Goal: Task Accomplishment & Management: Complete application form

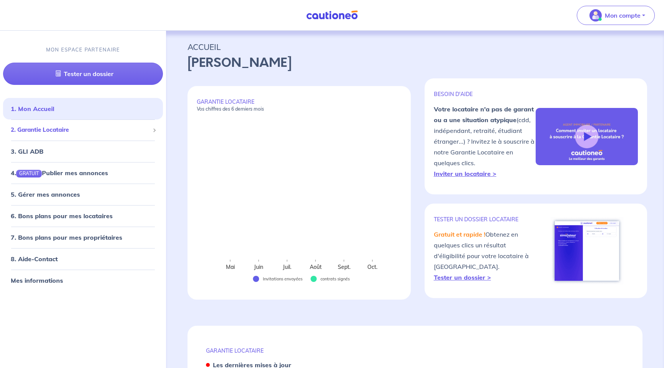
click at [69, 130] on span "2. Garantie Locataire" at bounding box center [80, 130] width 139 height 9
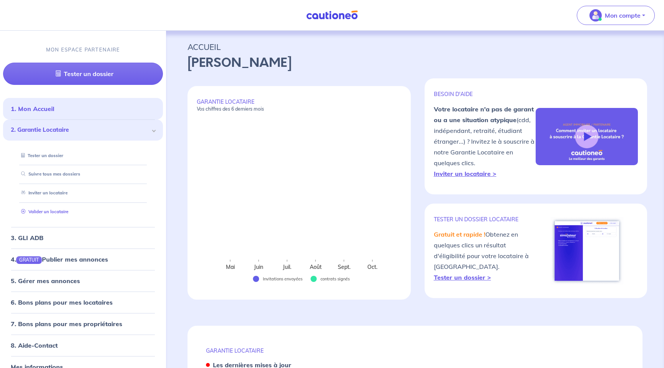
click at [50, 211] on link "Valider un locataire" at bounding box center [43, 211] width 50 height 5
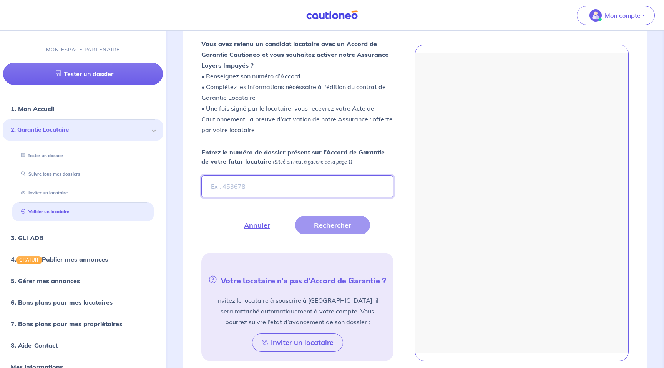
scroll to position [215, 0]
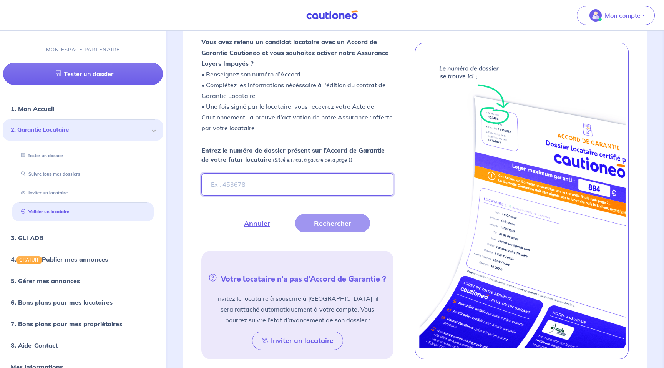
paste input "dgqclx"
type input "dgqclx"
click at [333, 221] on button "Rechercher" at bounding box center [332, 223] width 75 height 18
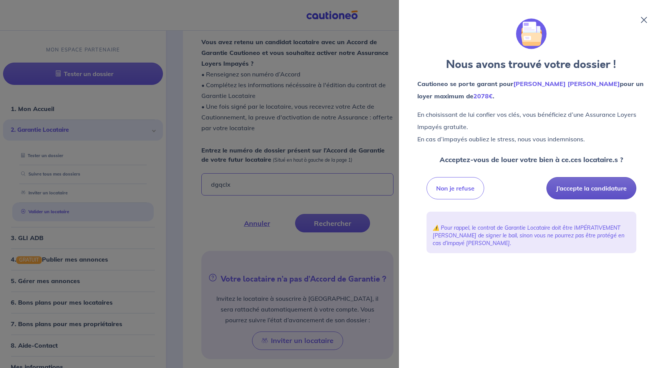
click at [583, 188] on button "J’accepte la candidature" at bounding box center [592, 188] width 90 height 22
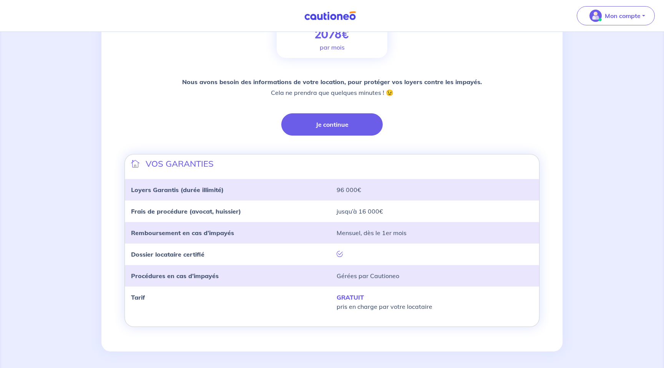
scroll to position [144, 0]
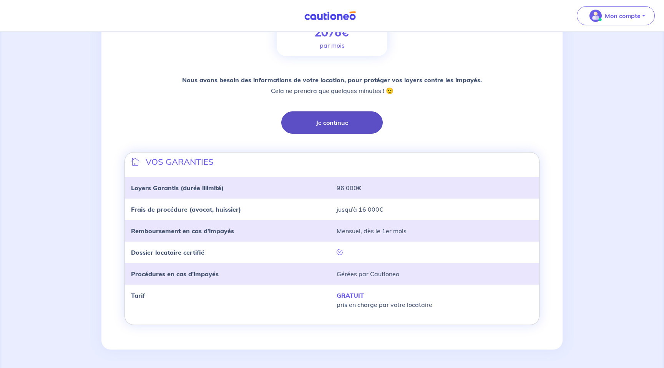
click at [327, 121] on button "Je continue" at bounding box center [331, 122] width 101 height 22
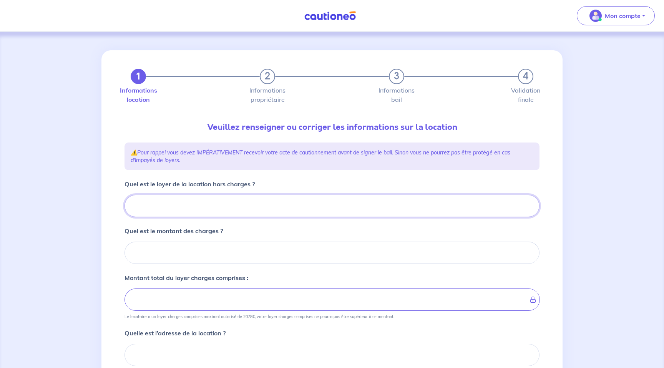
click at [202, 208] on input "Quel est le loyer de la location hors charges ?" at bounding box center [332, 206] width 415 height 22
paste input "1680"
type input "1680"
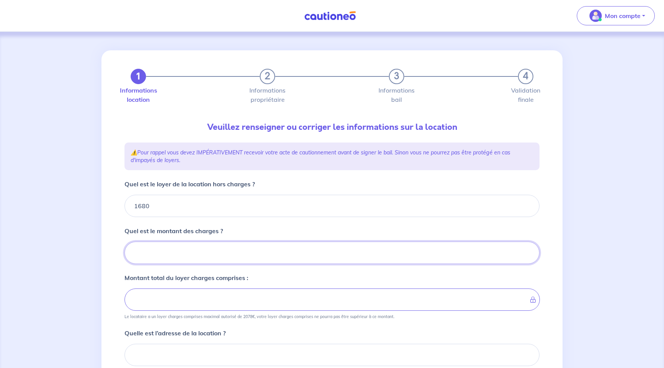
click at [242, 257] on input "Quel est le montant des charges ?" at bounding box center [332, 253] width 415 height 22
type input "110"
type input "1790"
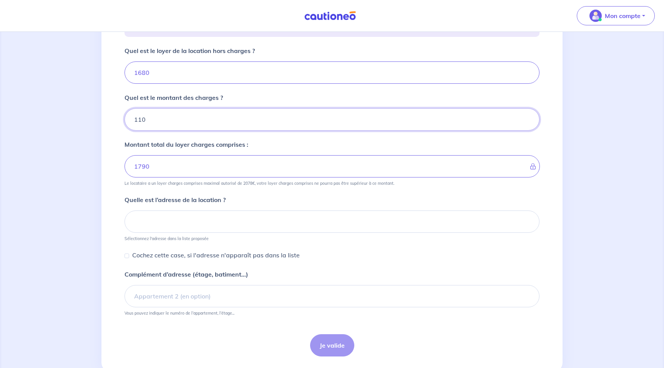
scroll to position [151, 0]
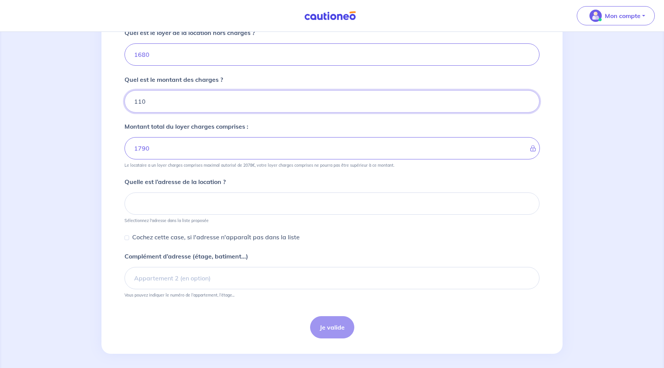
type input "110"
click at [273, 207] on input at bounding box center [332, 204] width 415 height 22
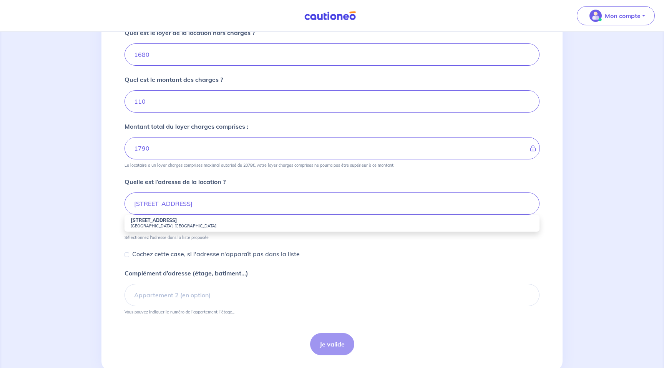
click at [166, 221] on strong "[STREET_ADDRESS]" at bounding box center [154, 221] width 47 height 6
type input "[STREET_ADDRESS]"
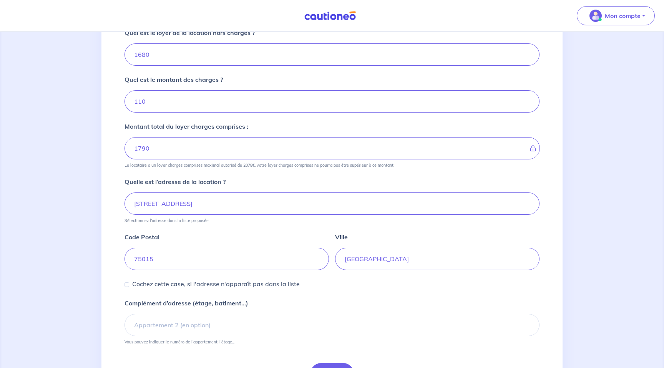
scroll to position [203, 0]
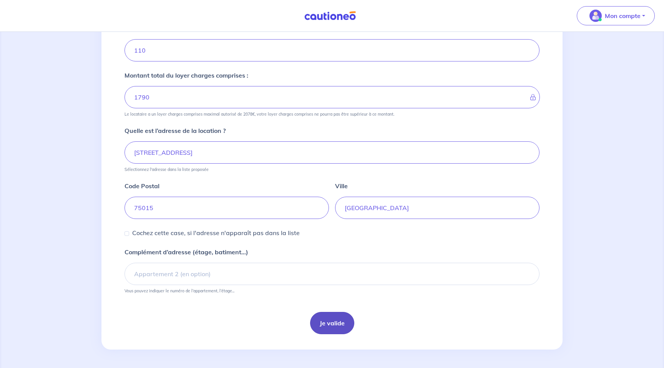
click at [340, 328] on button "Je valide" at bounding box center [332, 323] width 44 height 22
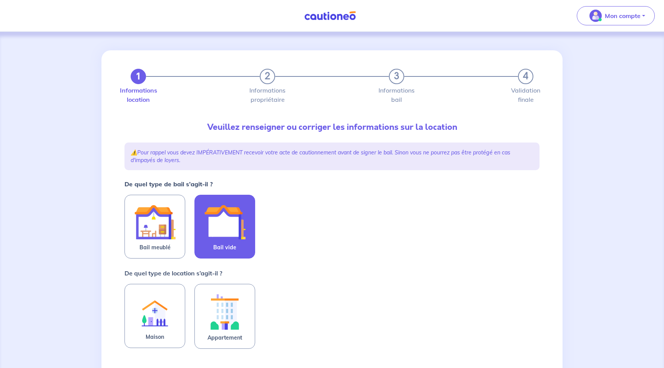
click at [220, 241] on img at bounding box center [225, 222] width 42 height 42
click at [0, 0] on input "Bail vide" at bounding box center [0, 0] width 0 height 0
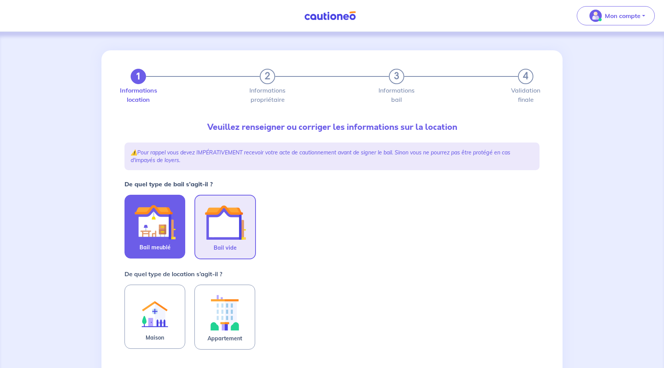
click at [162, 238] on img at bounding box center [155, 222] width 42 height 42
click at [0, 0] on input "Bail meublé" at bounding box center [0, 0] width 0 height 0
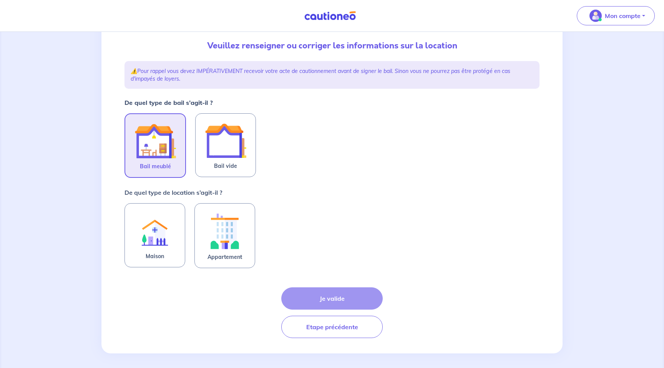
scroll to position [85, 0]
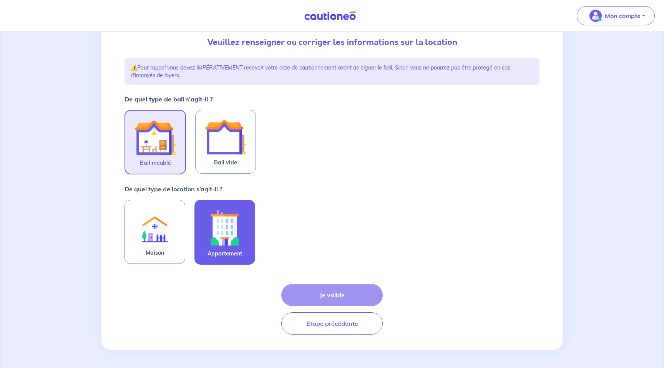
click at [227, 223] on img at bounding box center [225, 227] width 42 height 43
click at [0, 0] on input "Appartement" at bounding box center [0, 0] width 0 height 0
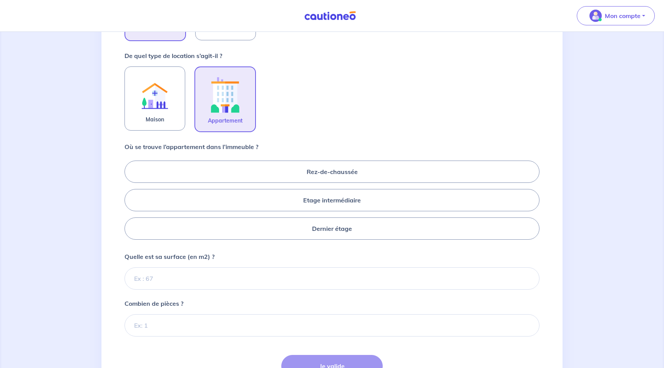
scroll to position [231, 0]
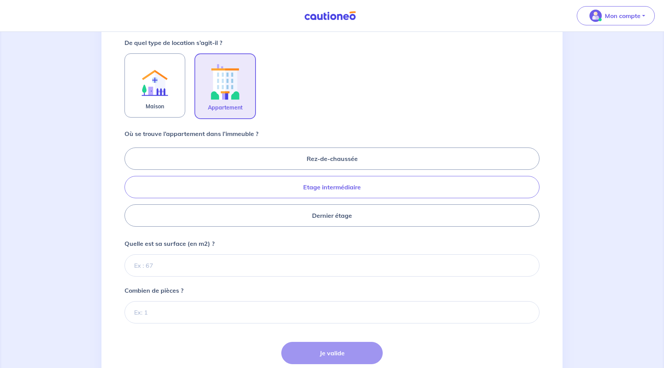
click at [347, 186] on label "Etage intermédiaire" at bounding box center [332, 187] width 415 height 22
click at [130, 186] on input "Etage intermédiaire" at bounding box center [127, 186] width 5 height 5
radio input "true"
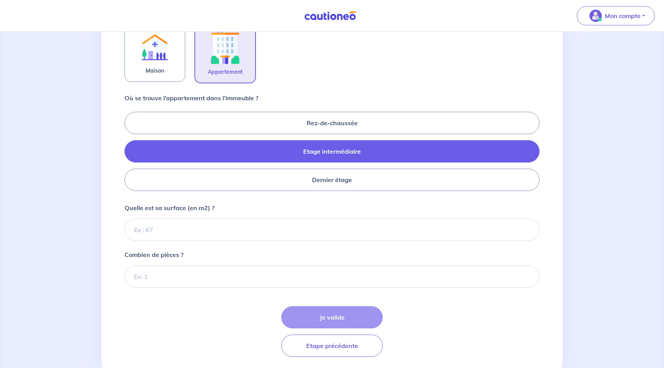
scroll to position [289, 0]
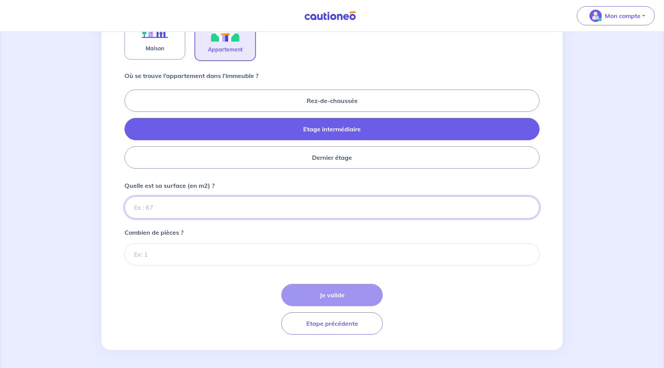
click at [298, 200] on input "Quelle est sa surface (en m2) ?" at bounding box center [332, 207] width 415 height 22
type input "55.22"
click at [216, 255] on input "Combien de pièces ?" at bounding box center [332, 254] width 415 height 22
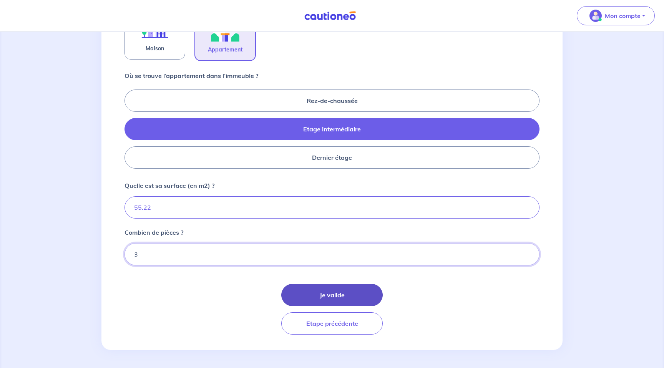
type input "3"
click at [339, 293] on button "Je valide" at bounding box center [331, 295] width 101 height 22
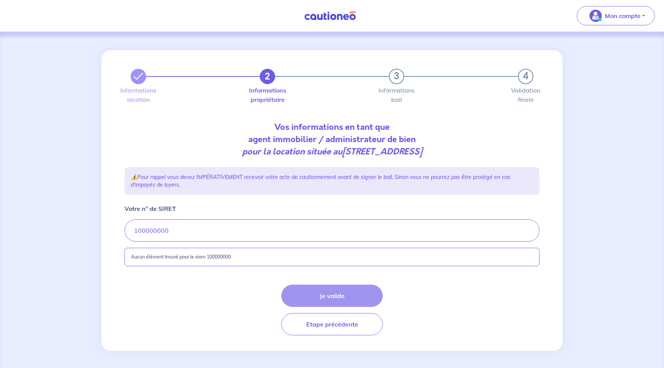
scroll to position [1, 0]
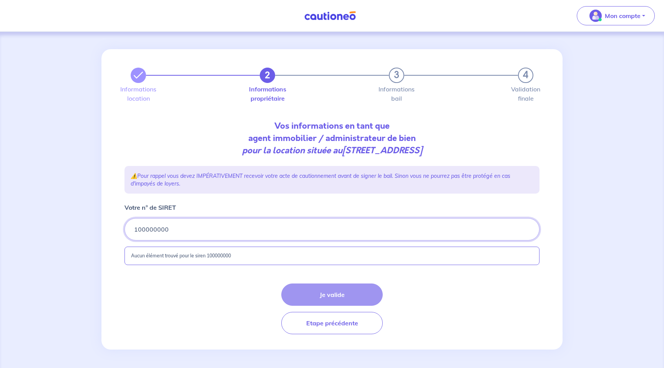
click at [190, 232] on input "Votre n° de SIRET" at bounding box center [332, 229] width 415 height 22
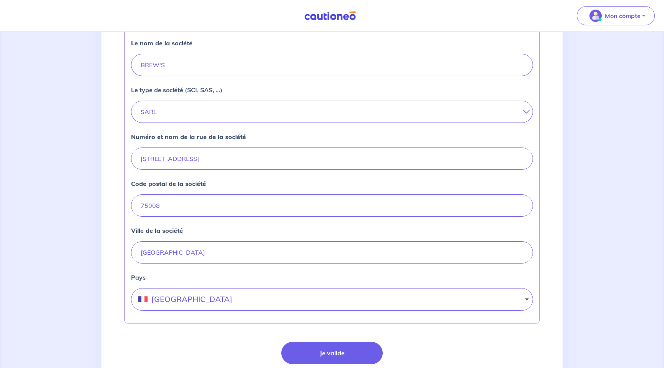
scroll to position [231, 0]
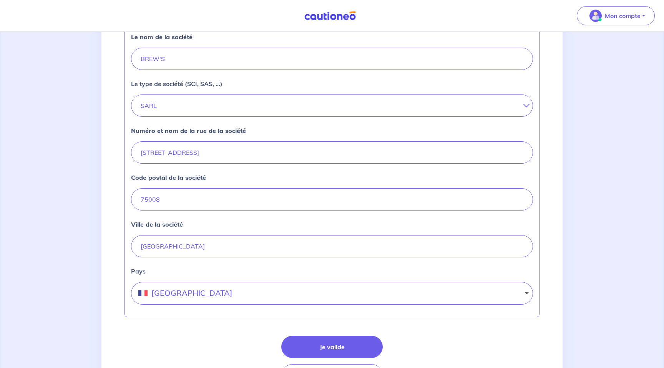
type input "799316435"
click at [217, 155] on input "[STREET_ADDRESS]" at bounding box center [332, 152] width 402 height 22
type input "[STREET_ADDRESS]"
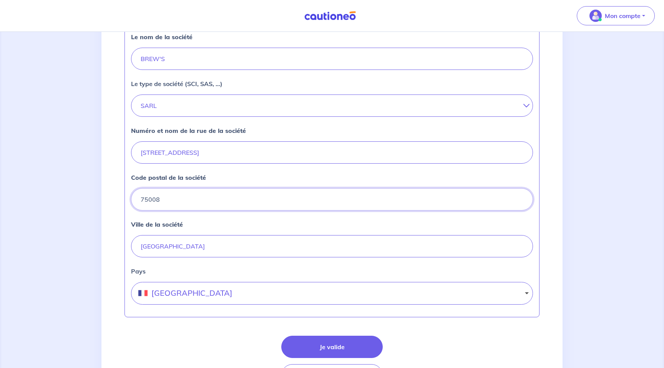
click at [191, 203] on input "75008" at bounding box center [332, 199] width 402 height 22
type input "75020"
click at [321, 341] on button "Je valide" at bounding box center [331, 347] width 101 height 22
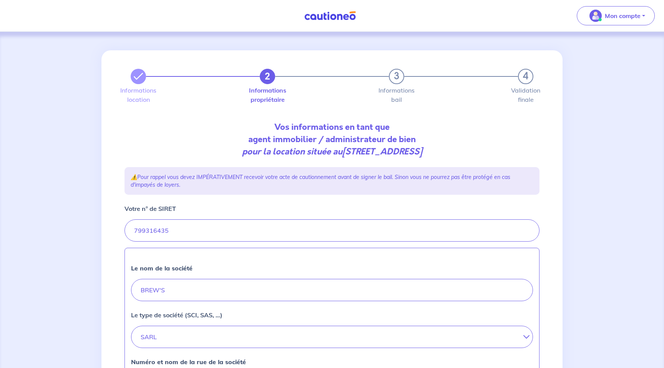
select select "FR"
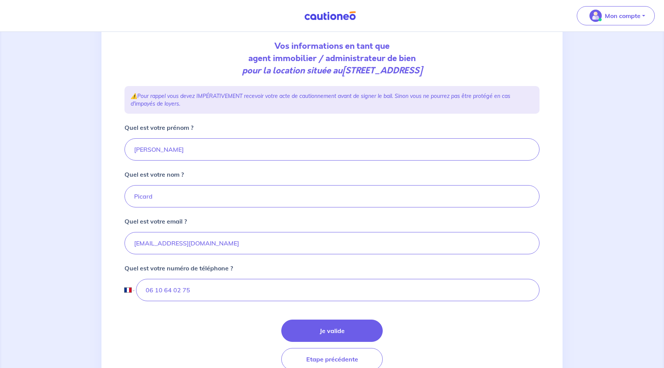
scroll to position [92, 0]
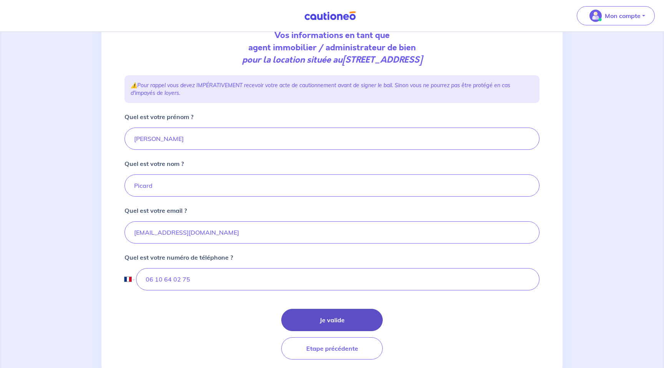
click at [330, 319] on button "Je valide" at bounding box center [331, 320] width 101 height 22
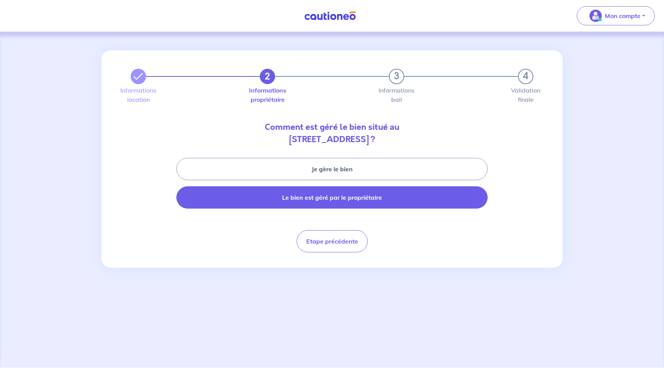
click at [326, 200] on button "Le bien est géré par le propriétaire" at bounding box center [331, 197] width 311 height 22
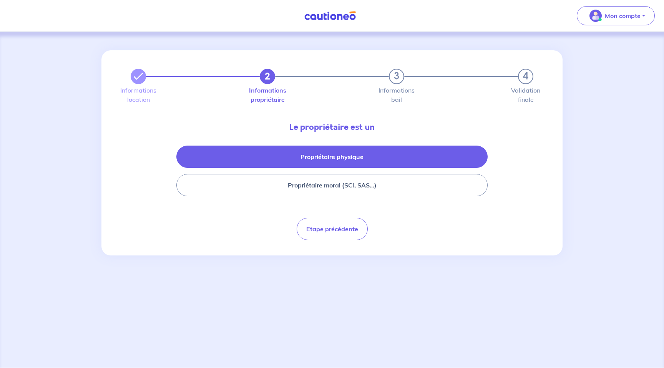
click at [352, 159] on button "Propriétaire physique" at bounding box center [331, 157] width 311 height 22
select select "FR"
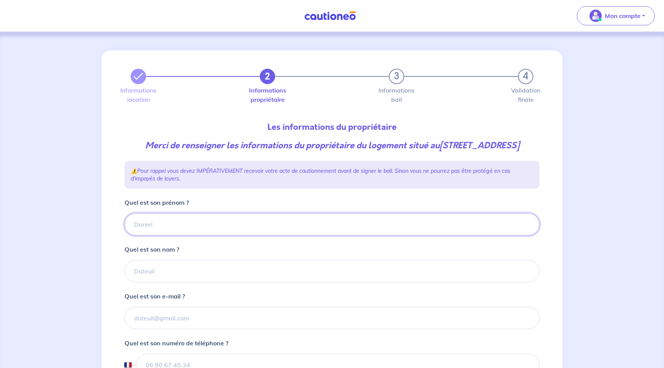
click at [253, 236] on input "Quel est son prénom ?" at bounding box center [332, 224] width 415 height 22
paste input "Aure-[PERSON_NAME]"
click at [175, 236] on input "Aure-[PERSON_NAME]" at bounding box center [332, 224] width 415 height 22
drag, startPoint x: 175, startPoint y: 238, endPoint x: 227, endPoint y: 238, distance: 51.9
click at [227, 236] on input "Aure-[PERSON_NAME]" at bounding box center [332, 224] width 415 height 22
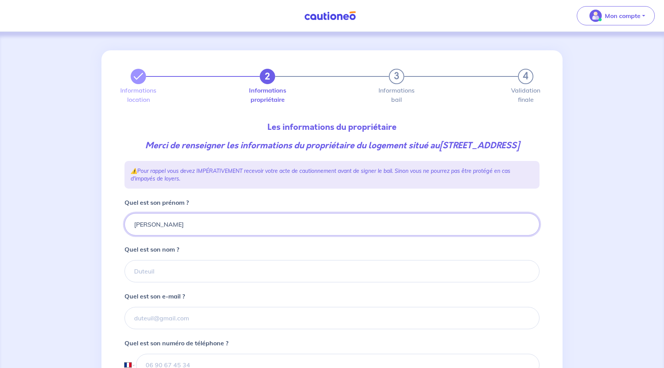
type input "[PERSON_NAME]"
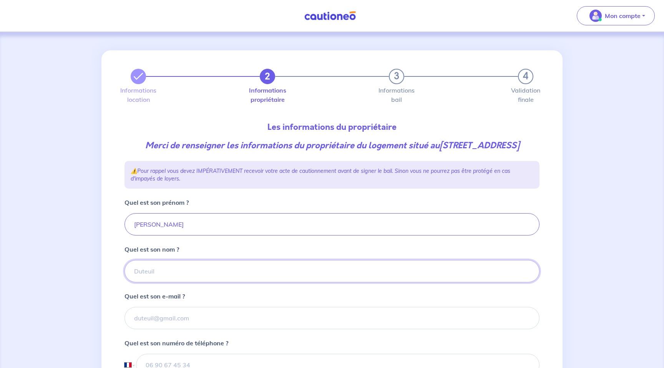
paste input "Demay de [PERSON_NAME]"
type input "Demay de [PERSON_NAME]"
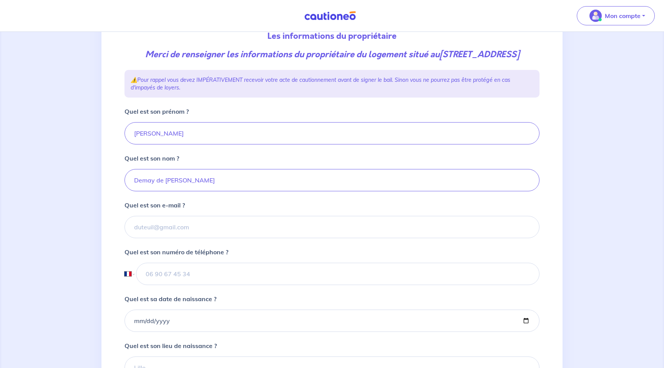
scroll to position [93, 0]
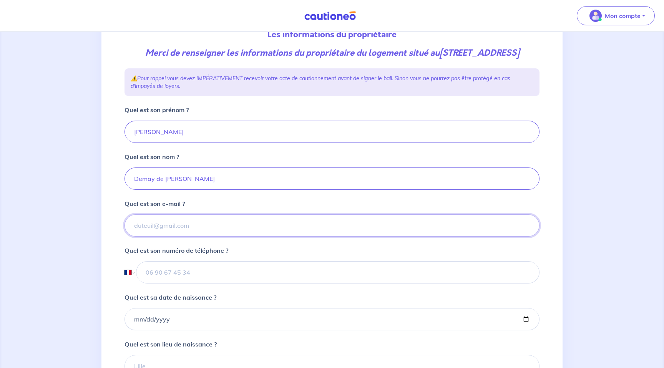
click at [206, 237] on input "Quel est son e-mail ?" at bounding box center [332, 225] width 415 height 22
paste input "[EMAIL_ADDRESS][DOMAIN_NAME]"
type input "[EMAIL_ADDRESS][DOMAIN_NAME]"
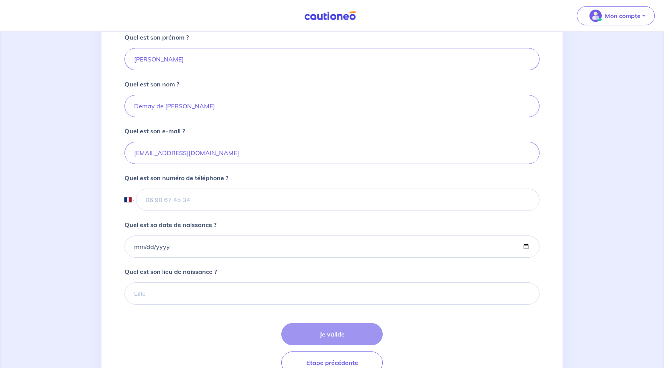
scroll to position [183, 0]
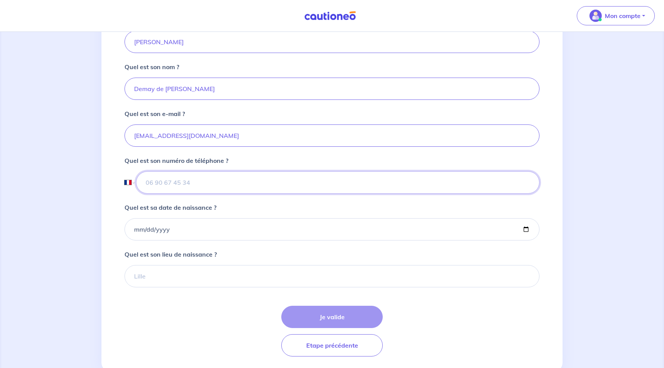
click at [206, 194] on input "tel" at bounding box center [338, 182] width 404 height 22
paste input "06 64 12 33 80"
type input "06 64 12 33 80"
click at [215, 236] on input "Quel est sa date de naissance ?" at bounding box center [332, 229] width 415 height 22
type input "[DATE]"
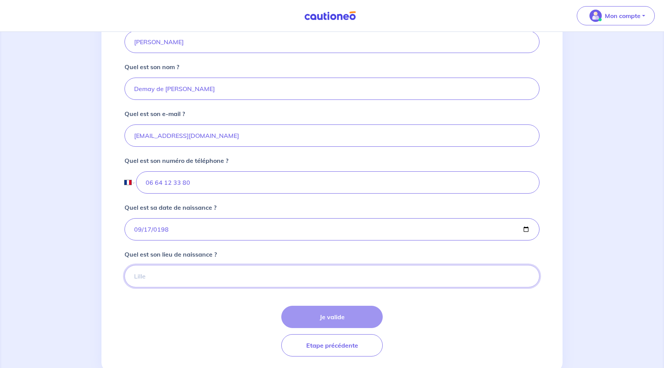
click at [185, 281] on input "Quel est son lieu de naissance ?" at bounding box center [332, 276] width 415 height 22
paste input "Suresnes"
type input "Suresnes"
click at [347, 328] on button "Je valide" at bounding box center [331, 317] width 101 height 22
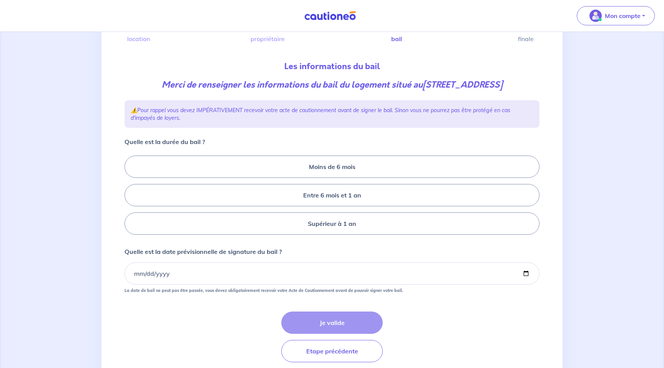
scroll to position [67, 0]
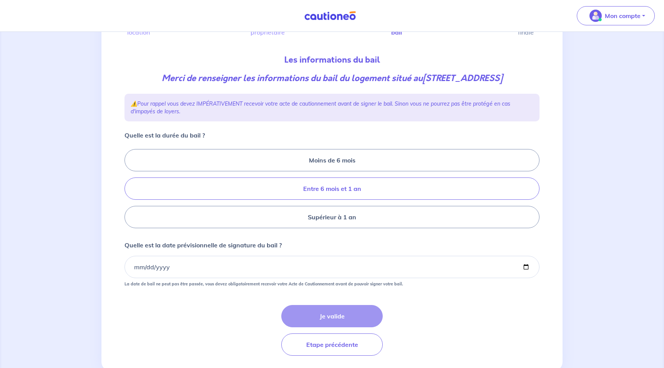
click at [341, 194] on label "Entre 6 mois et 1 an" at bounding box center [332, 189] width 415 height 22
click at [130, 191] on input "Entre 6 mois et 1 an" at bounding box center [127, 188] width 5 height 5
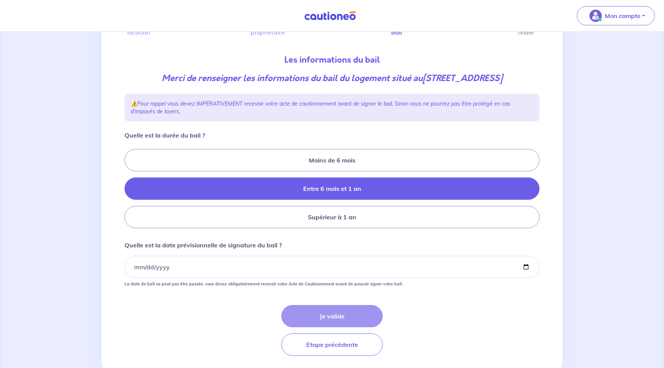
radio input "true"
click at [309, 266] on input "Quelle est la date prévisionnelle de signature du bail ?" at bounding box center [332, 267] width 415 height 22
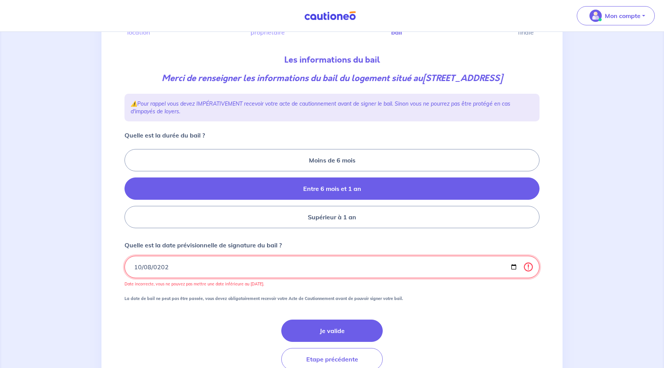
type input "[DATE]"
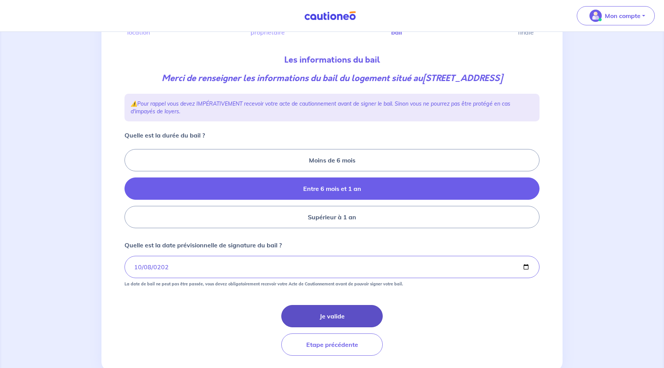
click at [337, 314] on button "Je valide" at bounding box center [331, 316] width 101 height 22
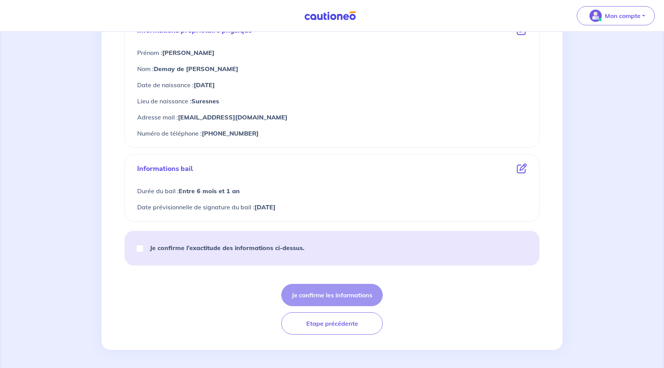
scroll to position [292, 0]
click at [139, 253] on div "Je confirme l’exactitude des informations ci-dessus." at bounding box center [224, 248] width 180 height 22
click at [140, 248] on input "Je confirme l’exactitude des informations ci-dessus." at bounding box center [140, 248] width 8 height 8
checkbox input "true"
click at [320, 288] on button "Je confirme les informations" at bounding box center [331, 295] width 101 height 22
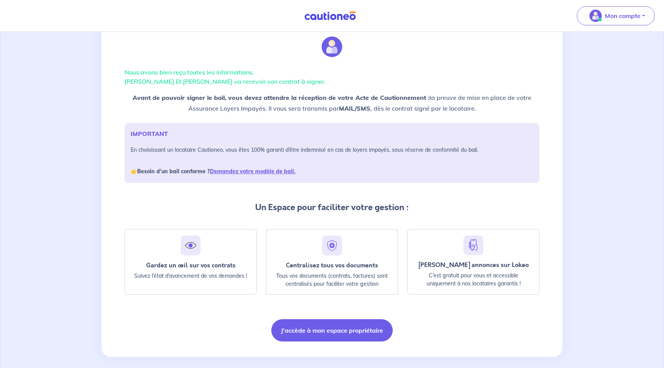
scroll to position [32, 0]
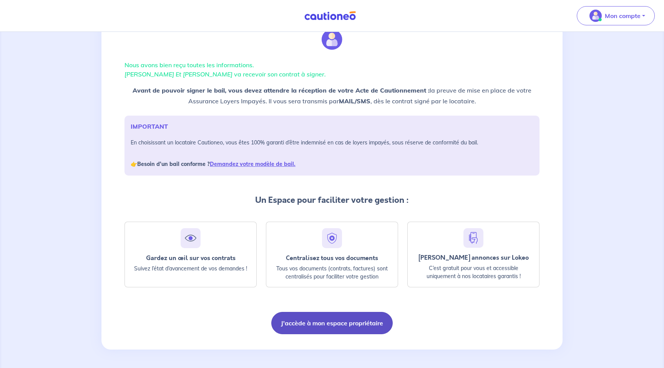
click at [351, 321] on button "J'accède à mon espace propriétaire" at bounding box center [331, 323] width 121 height 22
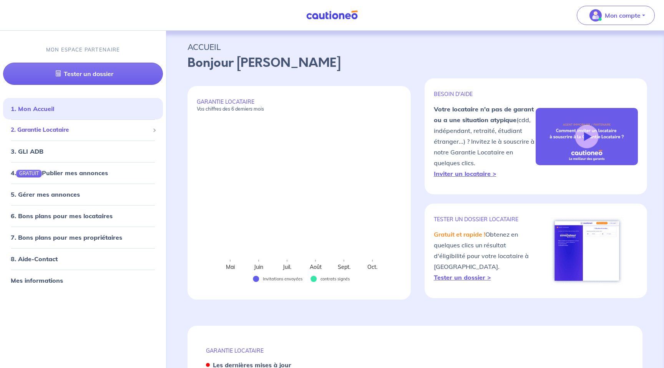
click at [59, 127] on span "2. Garantie Locataire" at bounding box center [80, 130] width 139 height 9
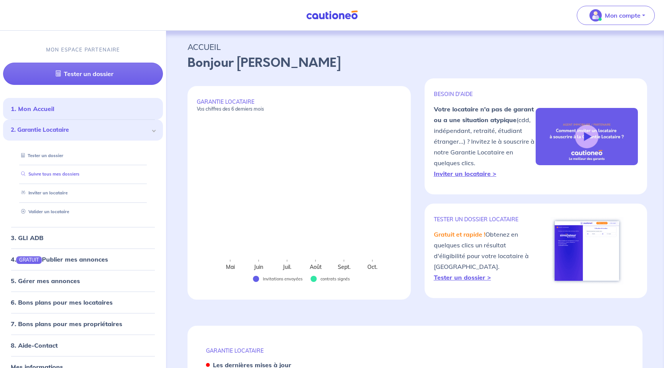
click at [66, 177] on link "Suivre tous mes dossiers" at bounding box center [48, 173] width 61 height 5
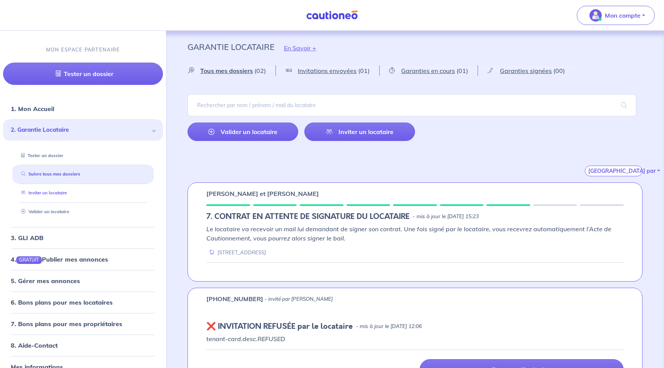
click at [53, 192] on link "Inviter un locataire" at bounding box center [42, 192] width 49 height 5
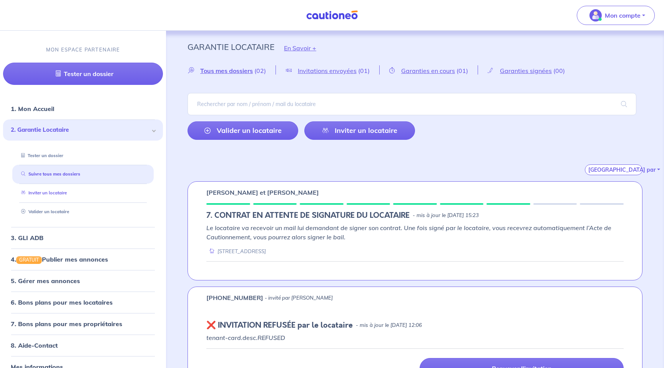
select select "FR"
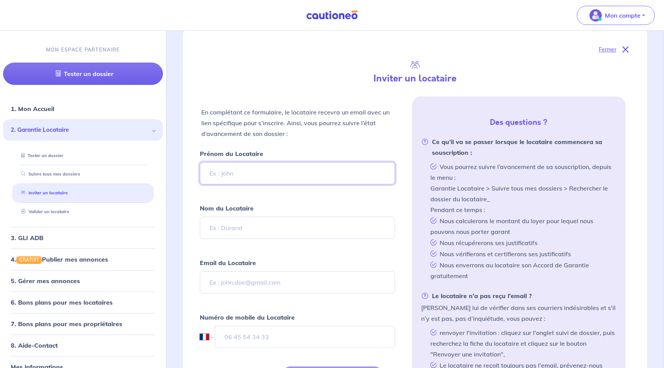
scroll to position [164, 0]
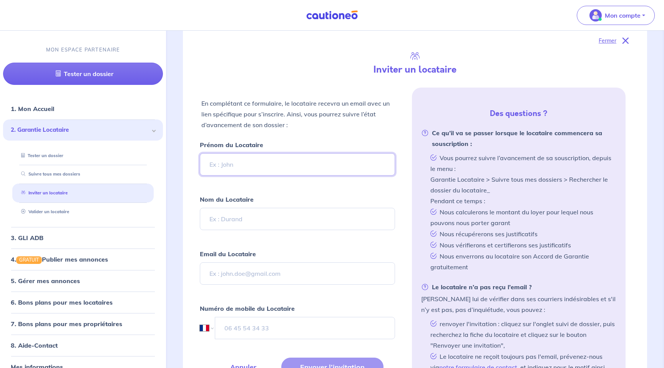
paste input "Maëva Ammel"
click at [244, 162] on input "Maëva Ammel" at bounding box center [297, 164] width 195 height 22
type input "Maëva"
paste input "Ammel"
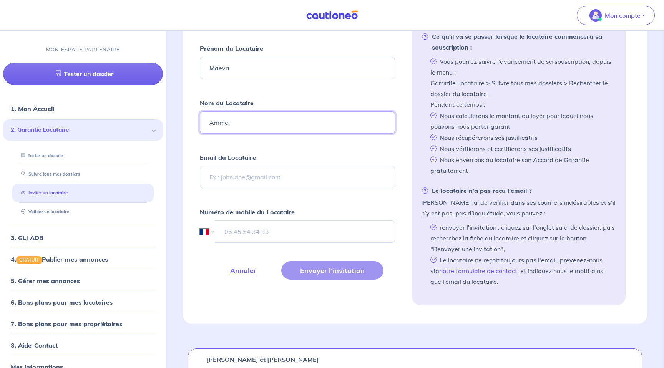
scroll to position [271, 0]
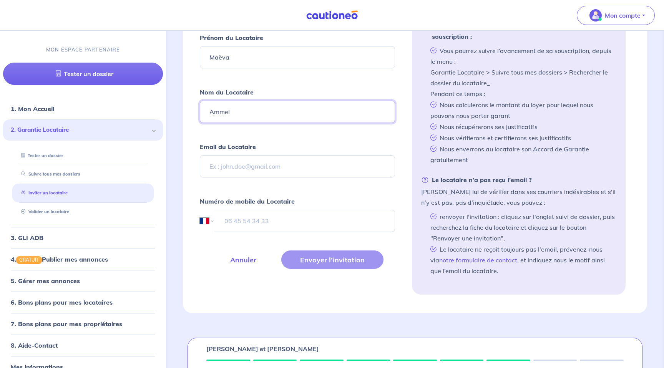
type input "Ammel"
click at [249, 169] on input "Email du Locataire" at bounding box center [297, 166] width 195 height 22
paste input "maeva.ammel@gmail.com"
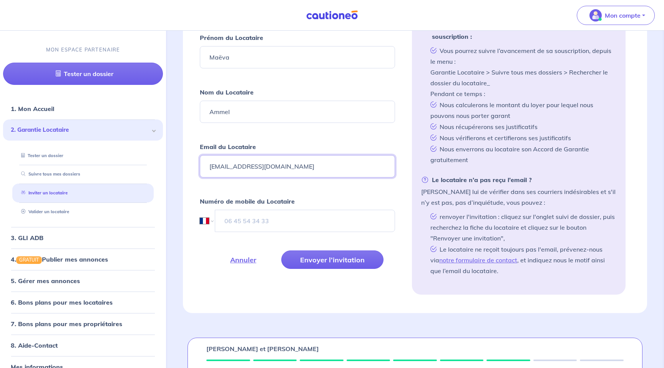
type input "maeva.ammel@gmail.com"
click at [281, 220] on input "tel" at bounding box center [305, 221] width 180 height 22
paste input "06 66 25 37 20"
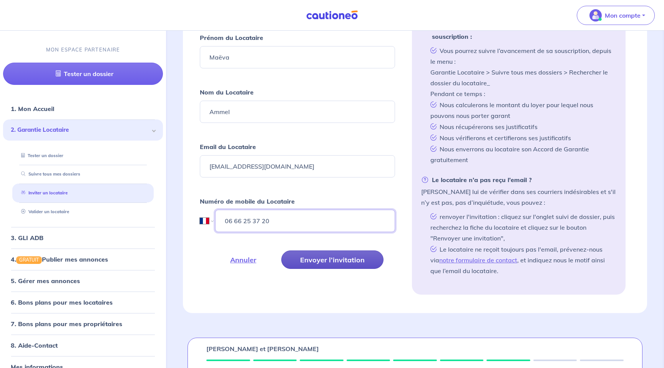
type input "06 66 25 37 20"
click at [341, 262] on button "Envoyer l’invitation" at bounding box center [332, 260] width 102 height 18
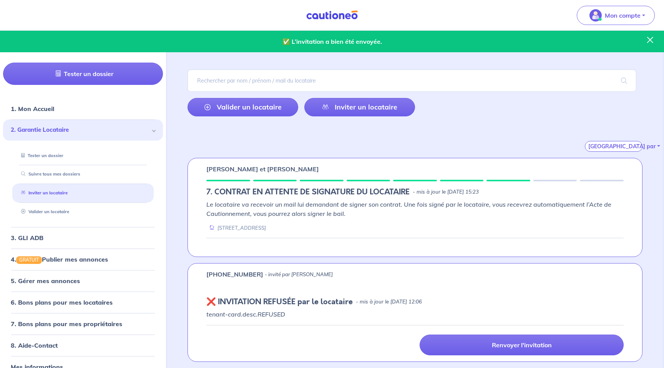
scroll to position [124, 0]
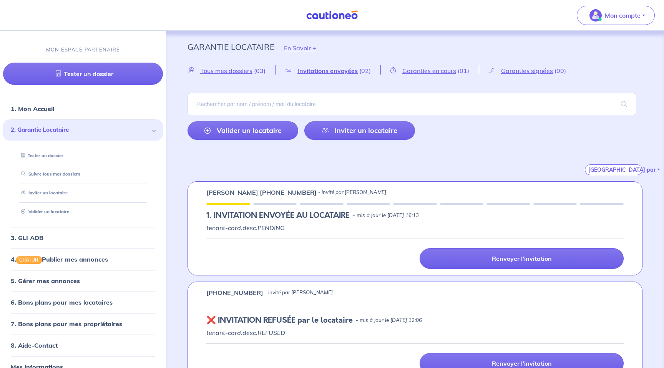
click at [618, 27] on div "Mon compte" at bounding box center [619, 16] width 90 height 32
click at [618, 23] on button "Mon compte" at bounding box center [616, 15] width 78 height 19
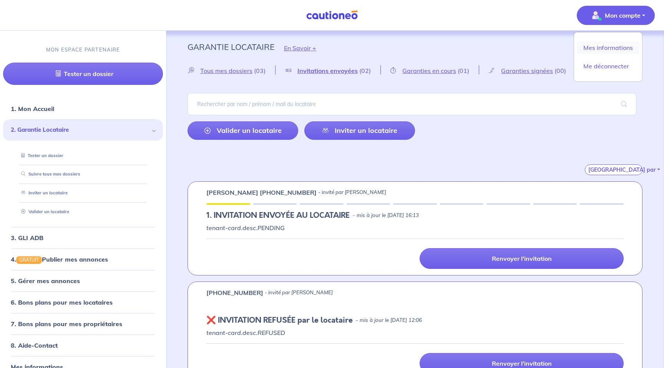
click at [615, 46] on link "Mes informations" at bounding box center [608, 48] width 62 height 12
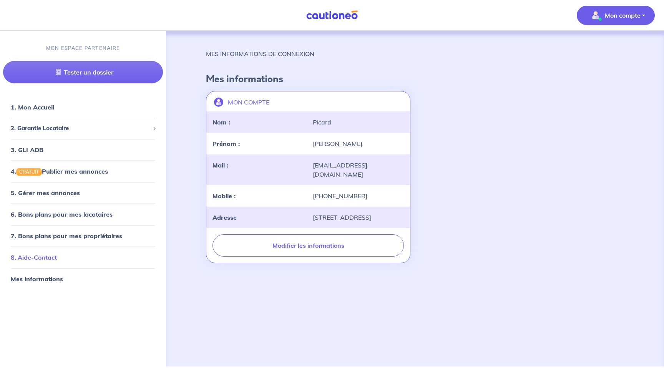
click at [46, 260] on link "8. Aide-Contact" at bounding box center [34, 258] width 46 height 8
